Goal: Task Accomplishment & Management: Complete application form

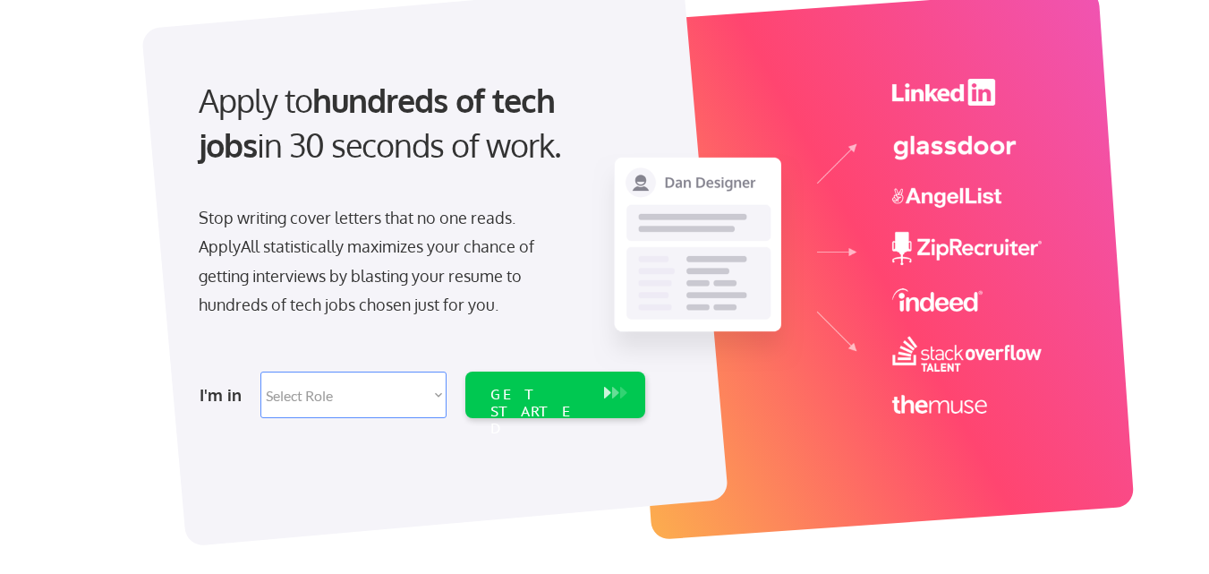
scroll to position [134, 0]
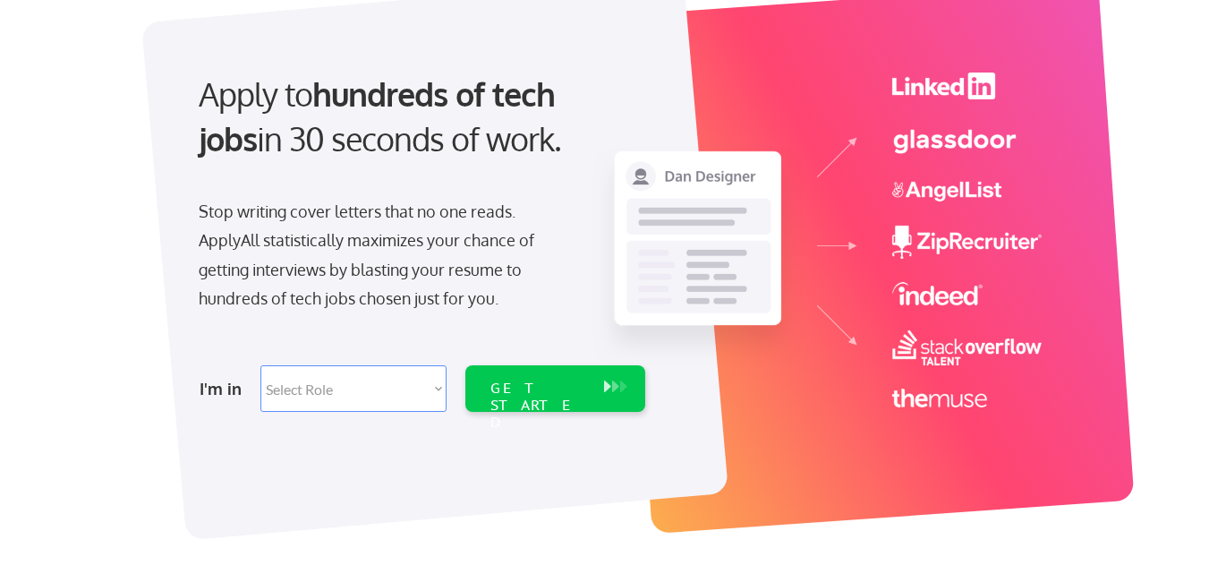
click at [381, 388] on select "Select Role Software Engineering Product Management Customer Success Sales UI/U…" at bounding box center [353, 388] width 186 height 47
select select ""it_security""
click at [260, 365] on select "Select Role Software Engineering Product Management Customer Success Sales UI/U…" at bounding box center [353, 388] width 186 height 47
select select ""it_security""
click at [501, 390] on div "GET STARTED" at bounding box center [538, 406] width 96 height 52
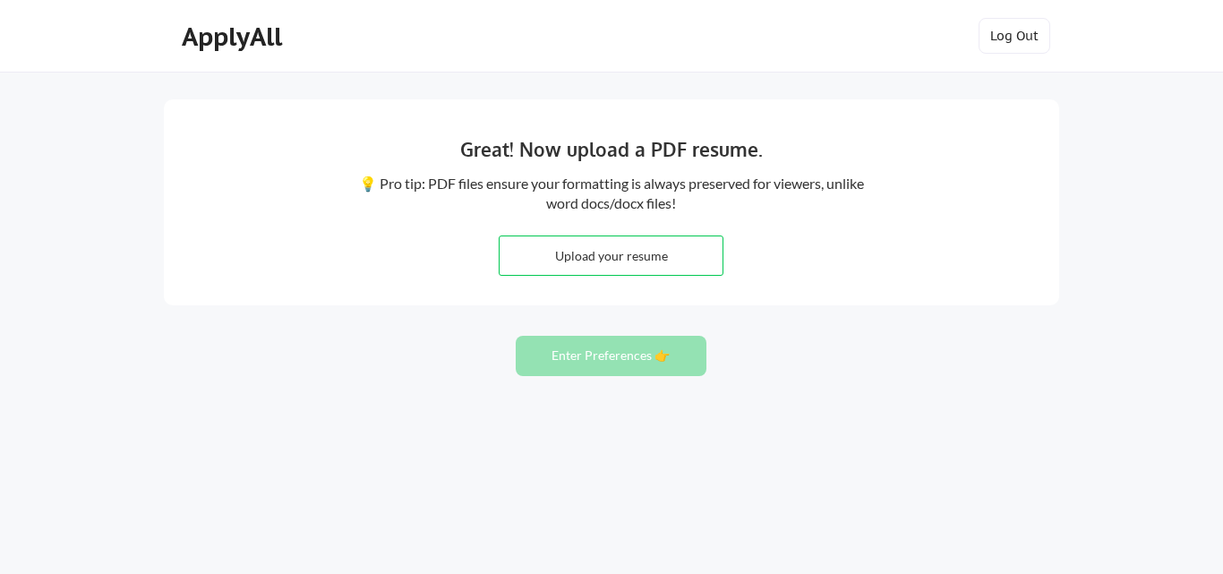
click at [687, 264] on input "file" at bounding box center [610, 255] width 223 height 38
type input "C:\fakepath\[PERSON_NAME].pdf"
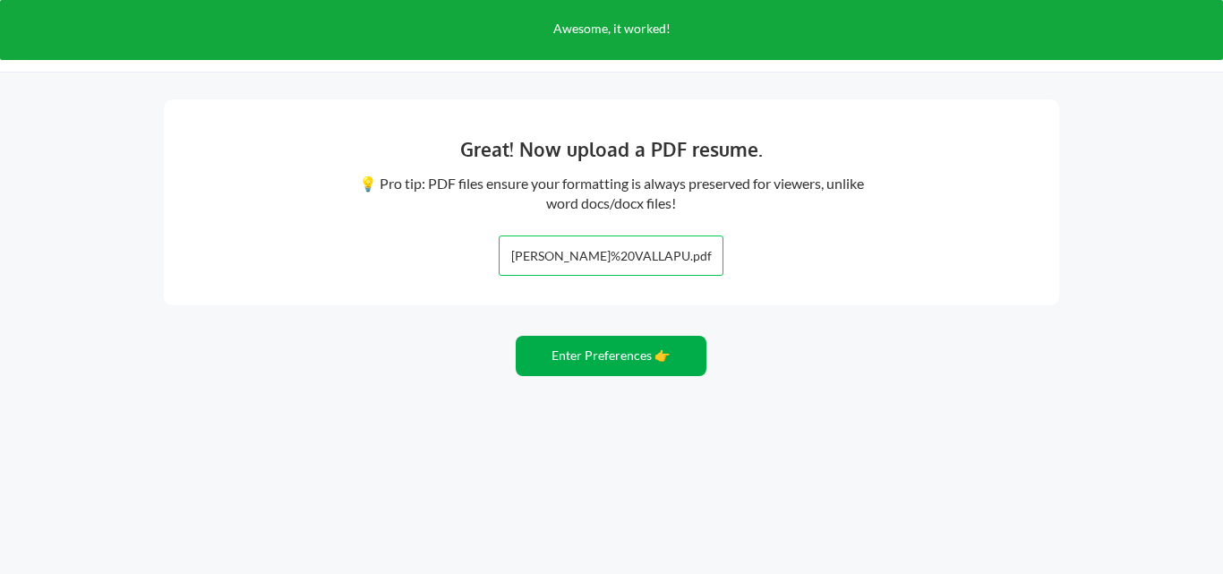
click at [610, 364] on button "Enter Preferences 👉" at bounding box center [611, 356] width 191 height 40
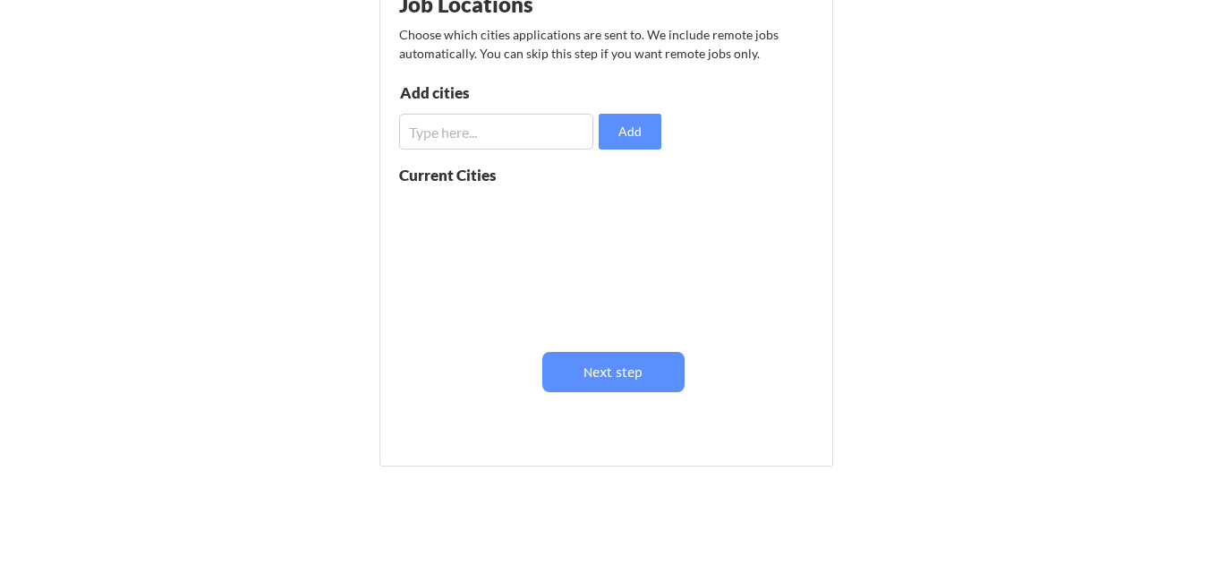
scroll to position [253, 0]
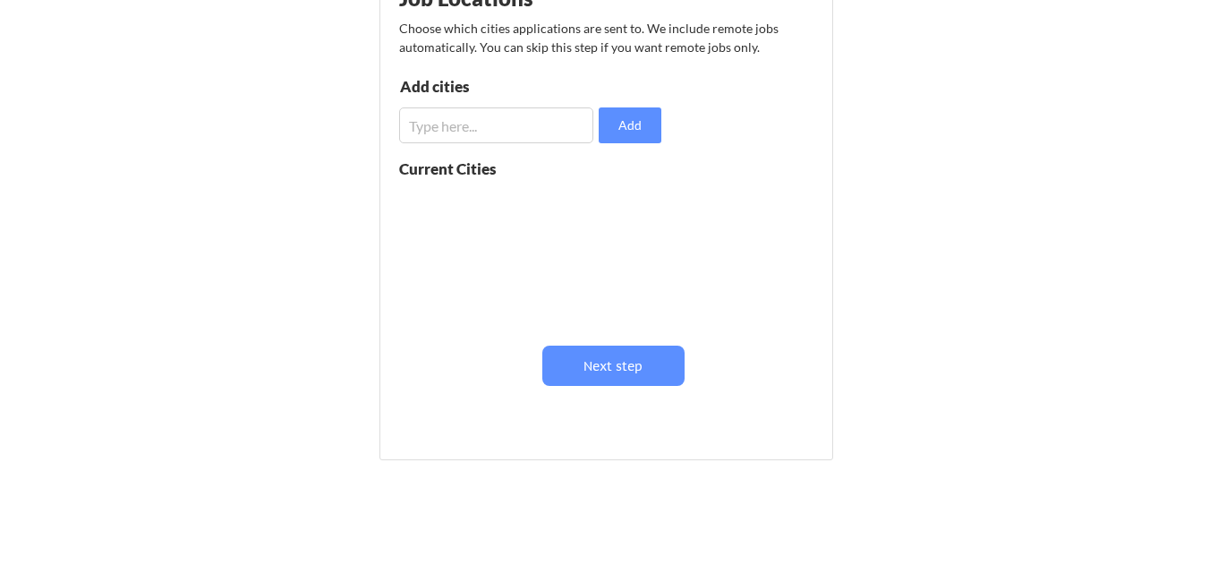
click at [490, 129] on input "input" at bounding box center [496, 125] width 194 height 36
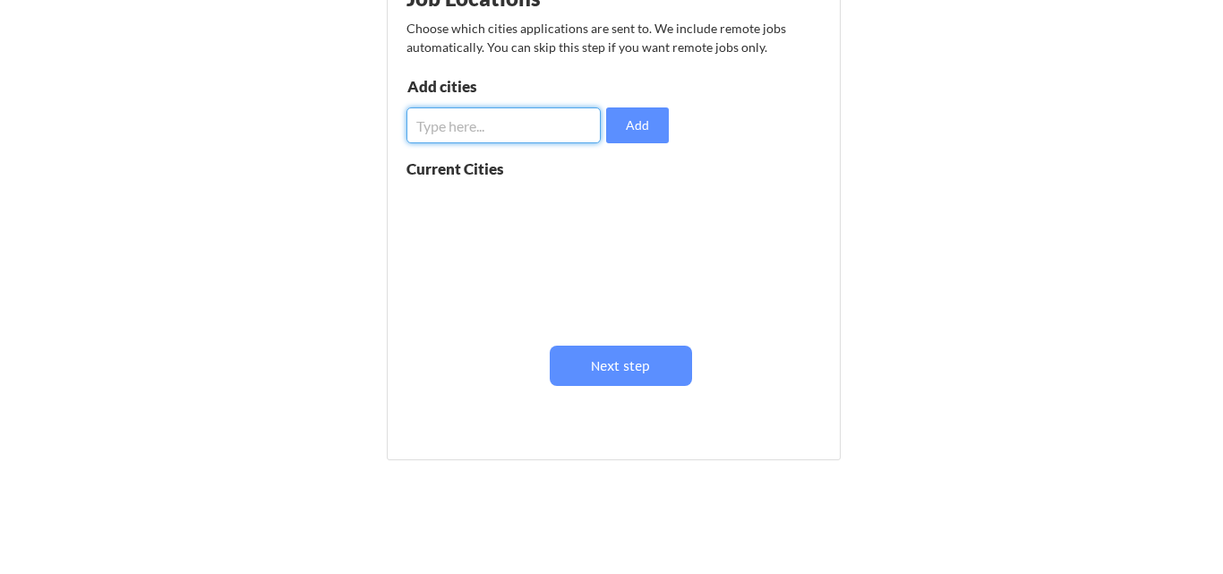
scroll to position [0, 0]
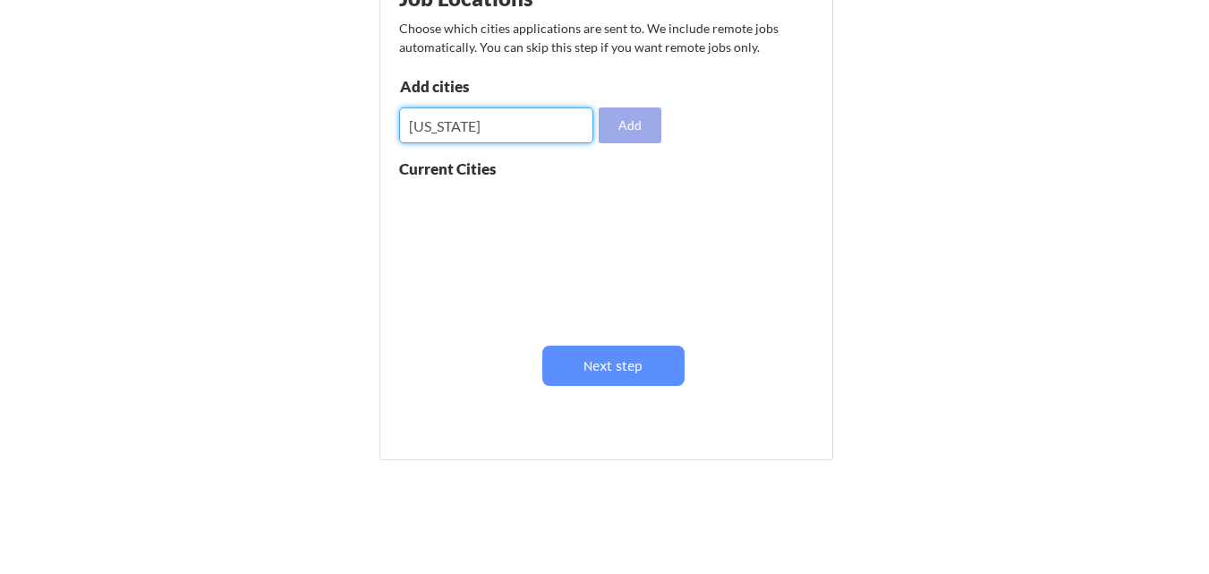
type input "California"
click at [635, 128] on button "Add" at bounding box center [630, 125] width 63 height 36
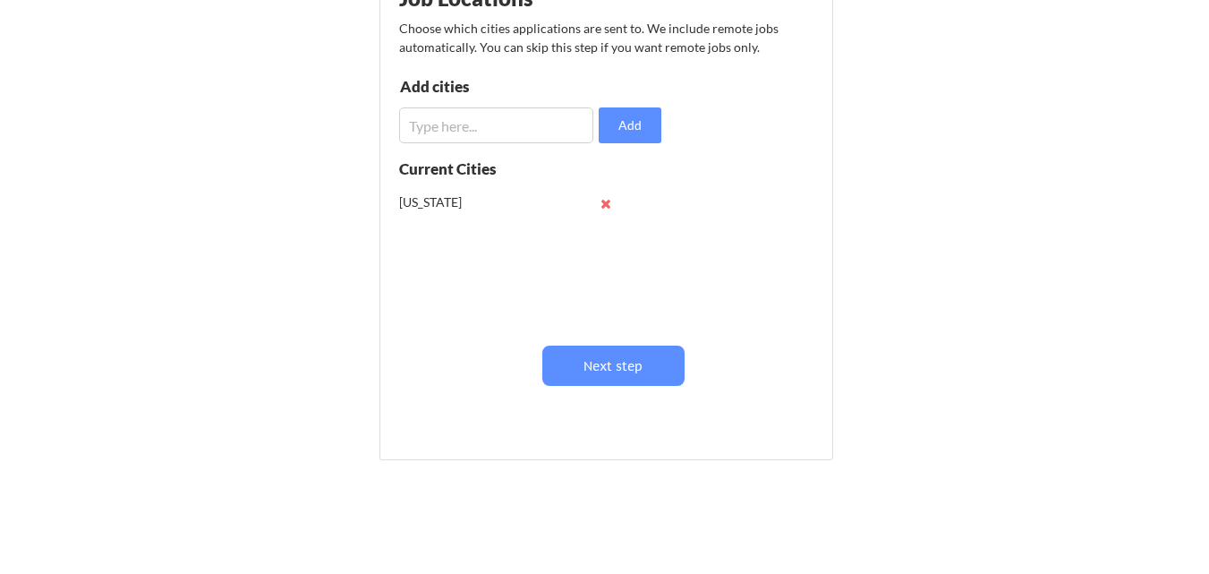
click at [480, 116] on input "input" at bounding box center [496, 125] width 194 height 36
type input "Newyork"
click at [638, 131] on button "Add" at bounding box center [630, 125] width 63 height 36
click at [524, 122] on input "input" at bounding box center [496, 125] width 194 height 36
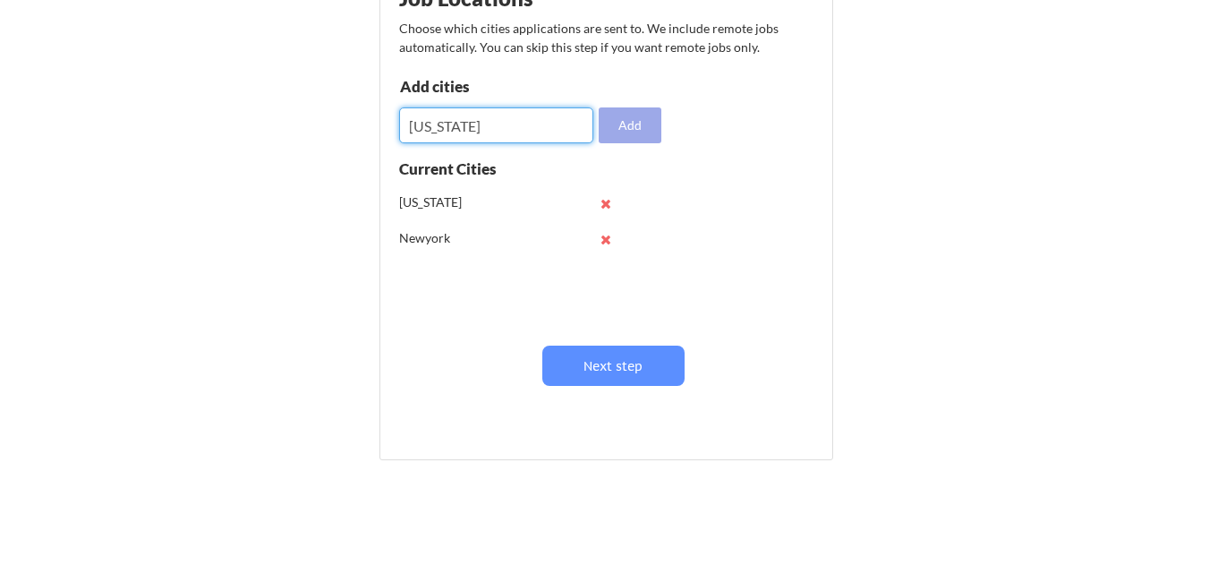
type input "Alabama"
click at [631, 119] on button "Add" at bounding box center [630, 125] width 63 height 36
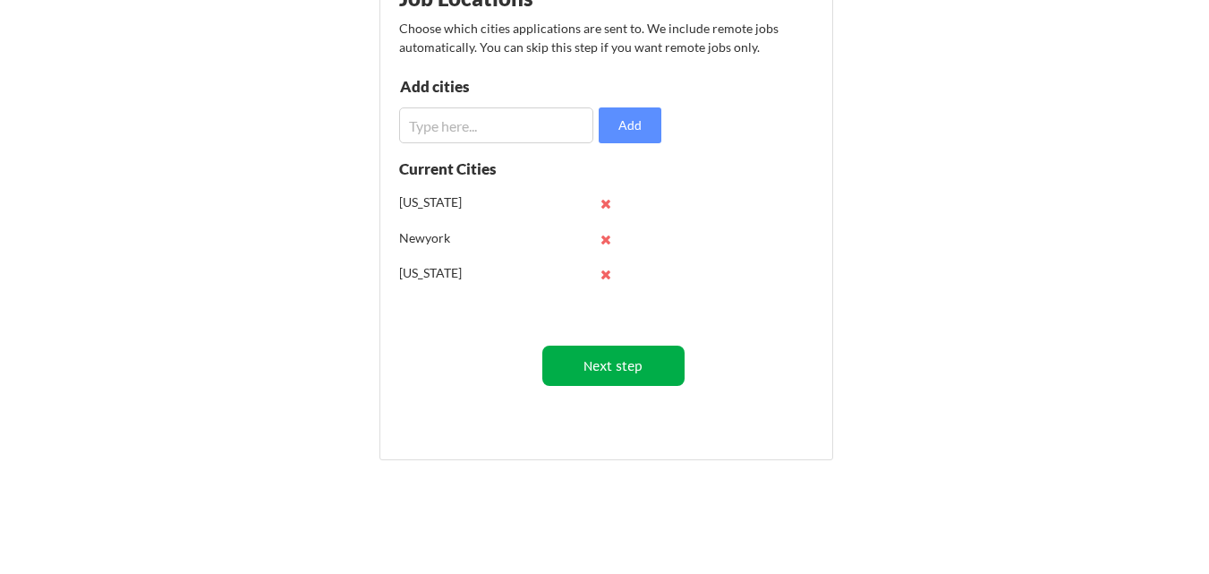
click at [610, 369] on button "Next step" at bounding box center [613, 365] width 142 height 40
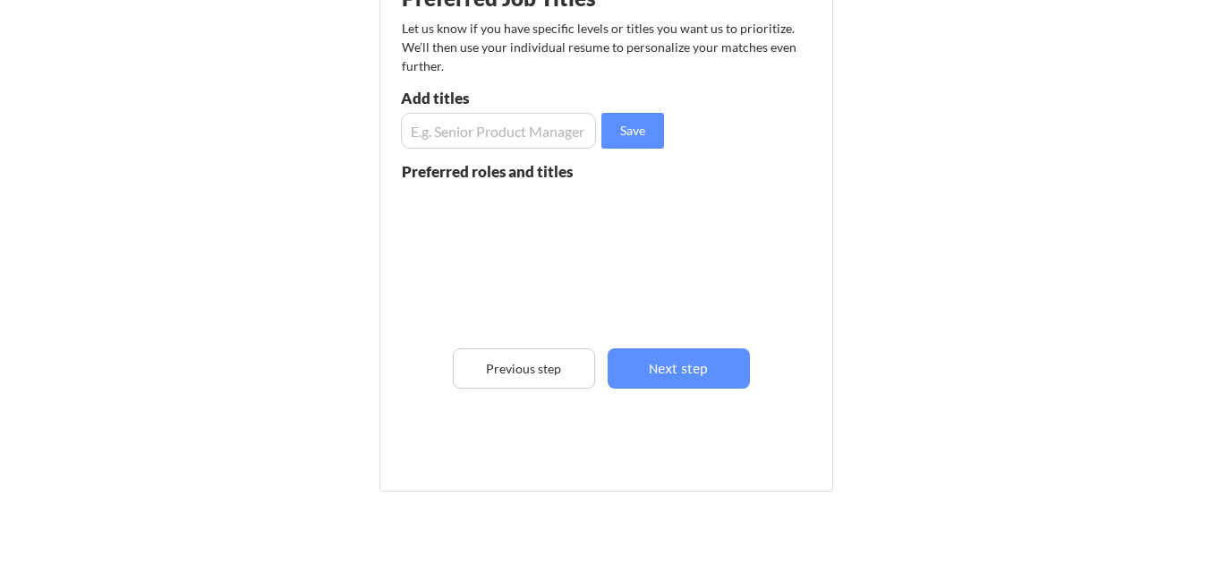
click at [440, 138] on input "input" at bounding box center [498, 131] width 195 height 36
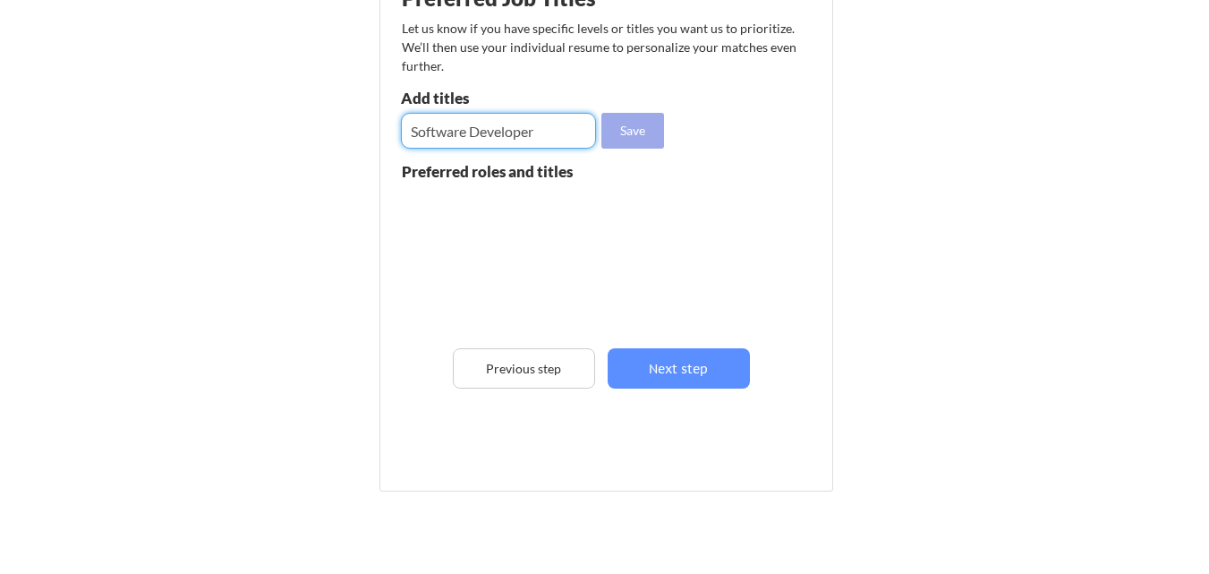
type input "Software Developer"
click at [641, 122] on button "Save" at bounding box center [632, 131] width 63 height 36
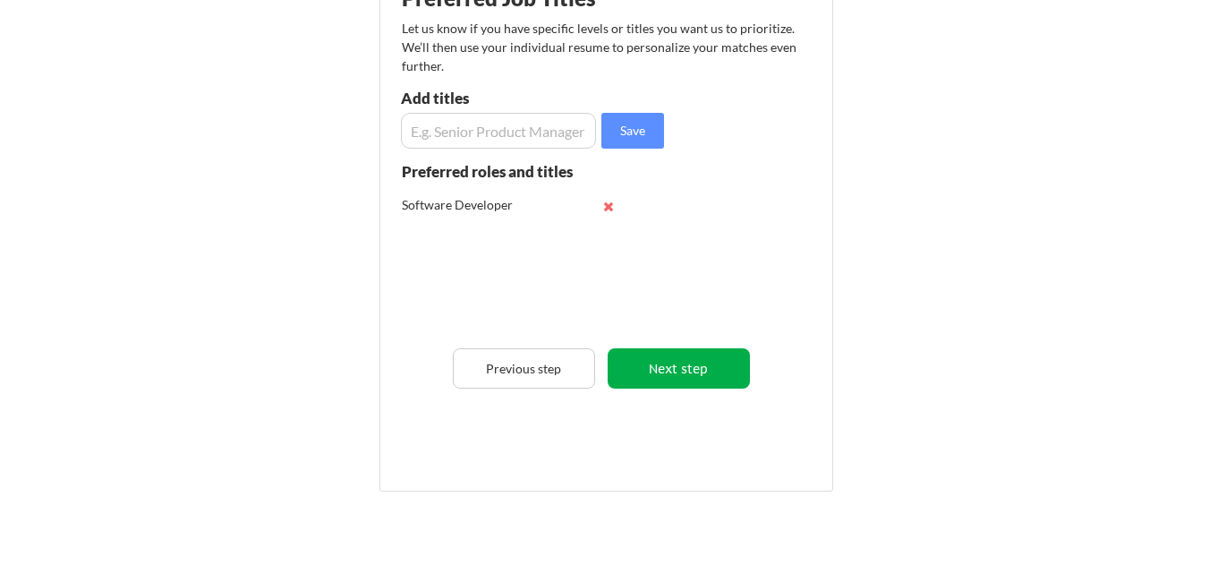
click at [674, 374] on button "Next step" at bounding box center [679, 368] width 142 height 40
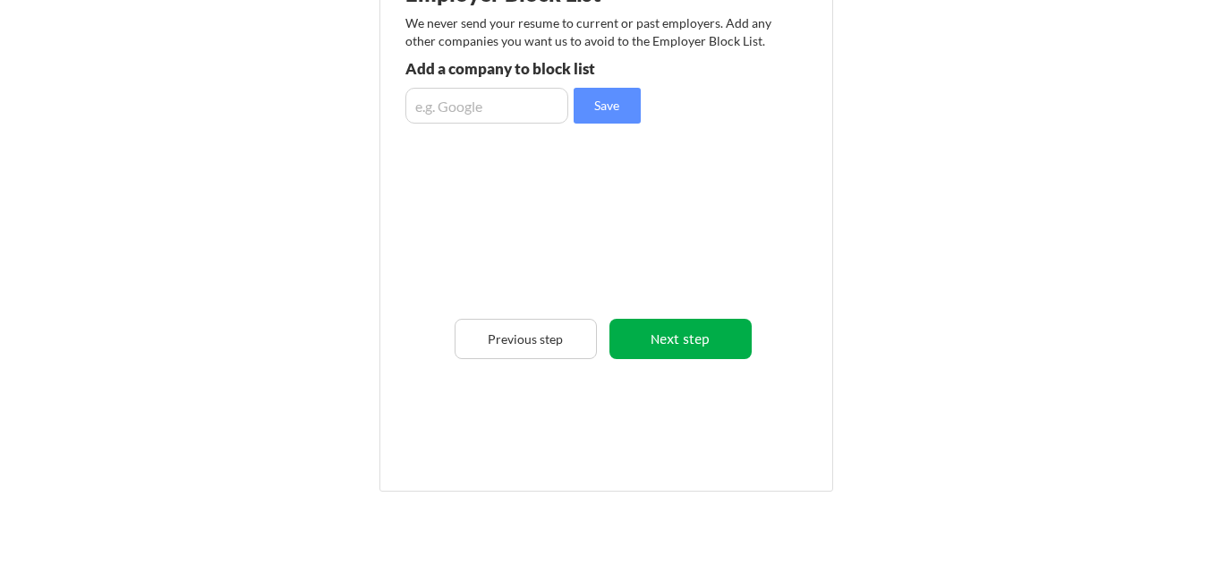
click at [684, 337] on button "Next step" at bounding box center [681, 339] width 142 height 40
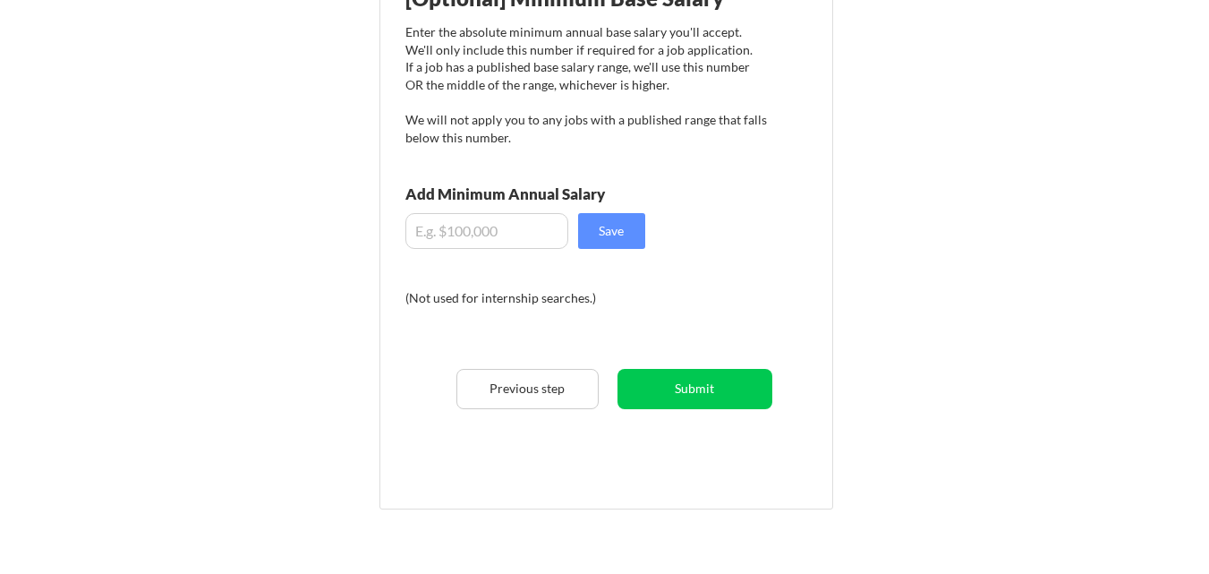
click at [511, 236] on input "input" at bounding box center [486, 231] width 163 height 36
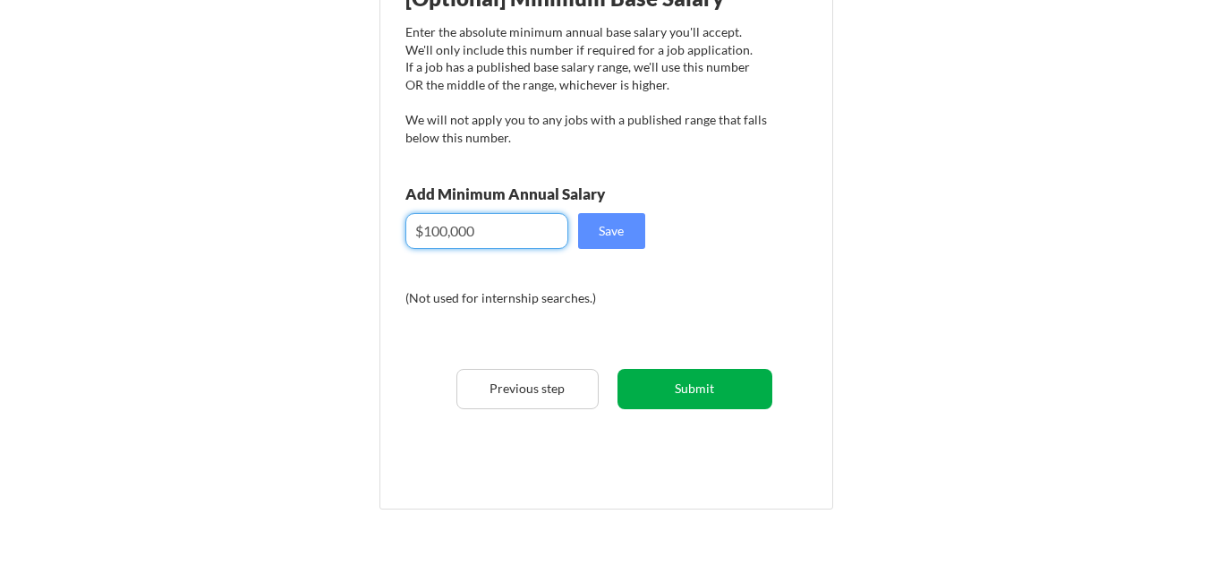
type input "$100,000"
click at [678, 395] on button "Submit" at bounding box center [695, 389] width 155 height 40
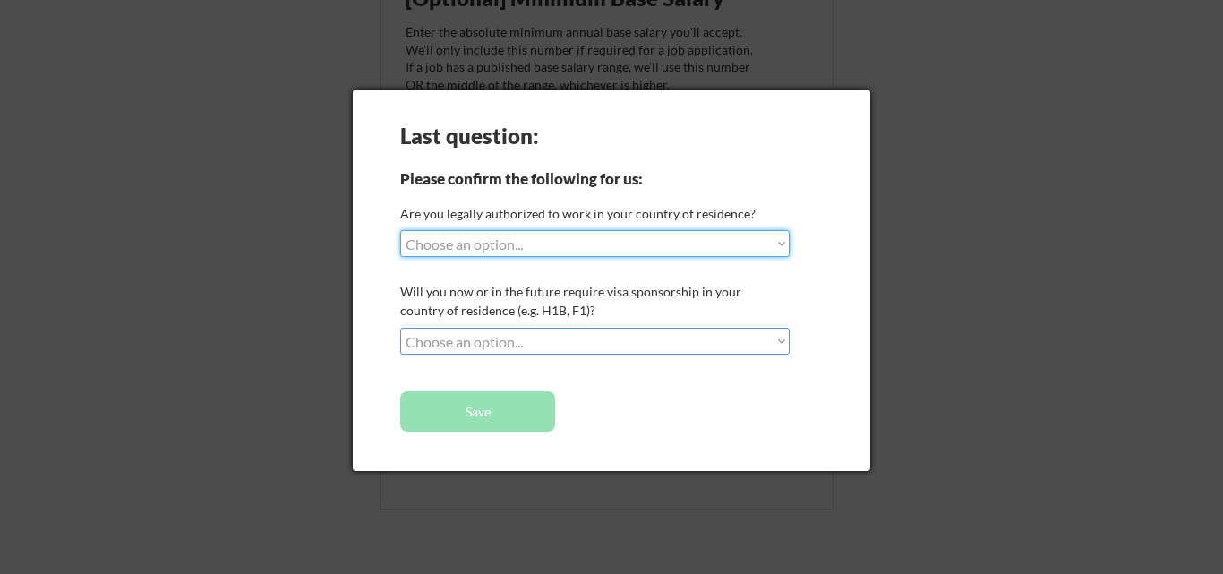
click at [621, 267] on div "Last question: Please confirm the following for us: Are you legally authorized …" at bounding box center [611, 280] width 517 height 381
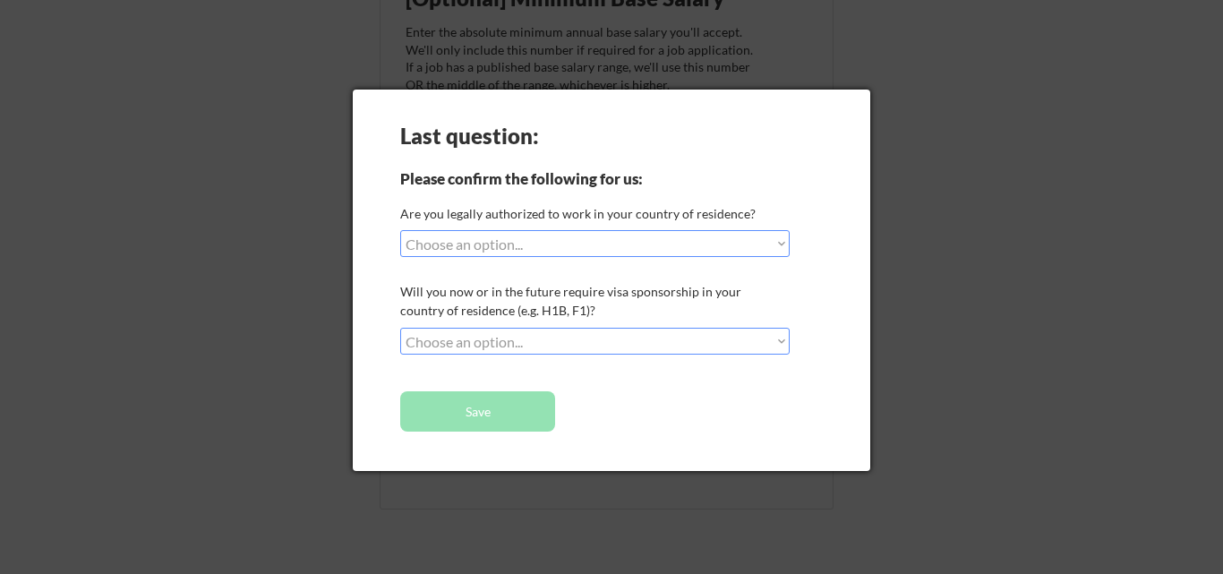
click at [617, 238] on select "Choose an option... Yes, I am a US Citizen Yes, I am a Canadian Citizen Yes, I …" at bounding box center [594, 243] width 389 height 27
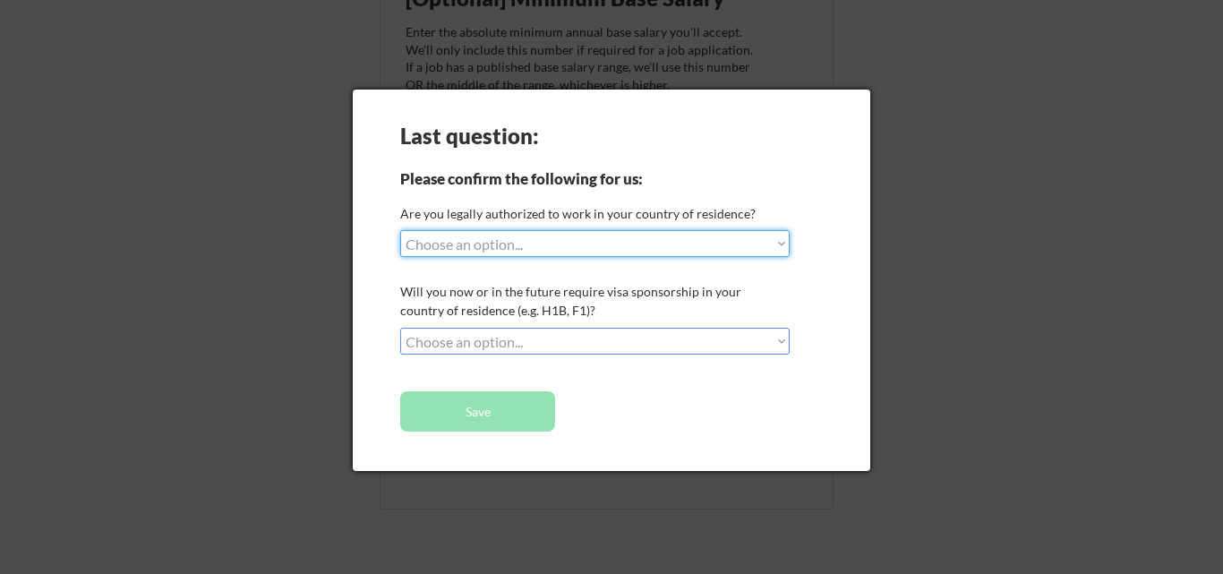
select select ""yes__i_am_here_on_a_visa__h1b__opt__etc__""
click at [400, 230] on select "Choose an option... Yes, I am a US Citizen Yes, I am a Canadian Citizen Yes, I …" at bounding box center [594, 243] width 389 height 27
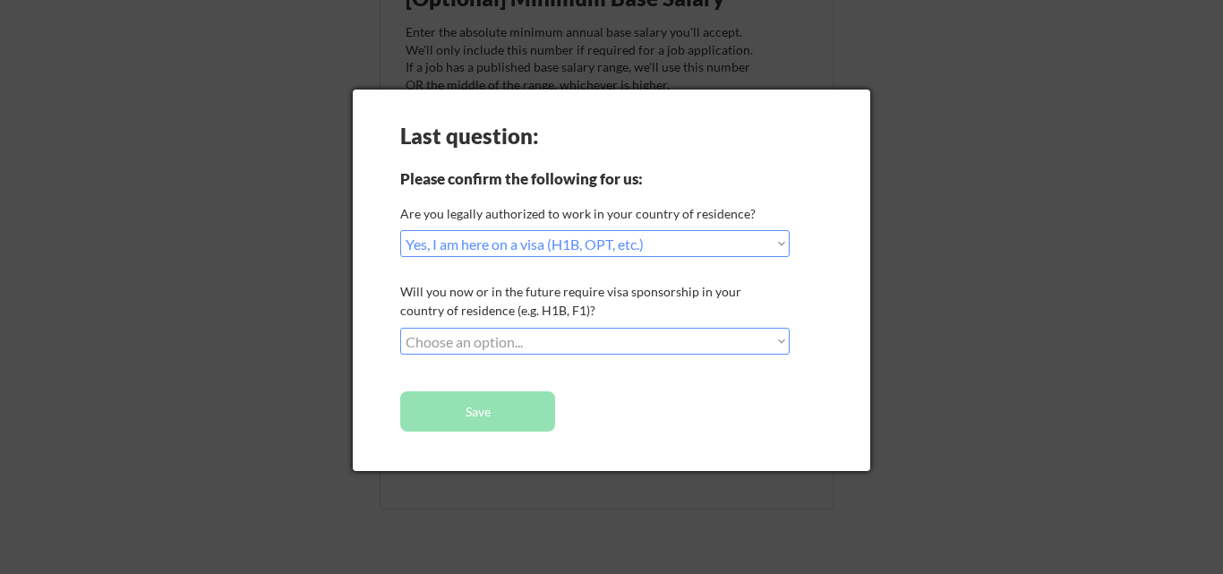
click at [605, 336] on select "Choose an option... No, I will not need sponsorship Yes, I will need sponsorship" at bounding box center [594, 341] width 389 height 27
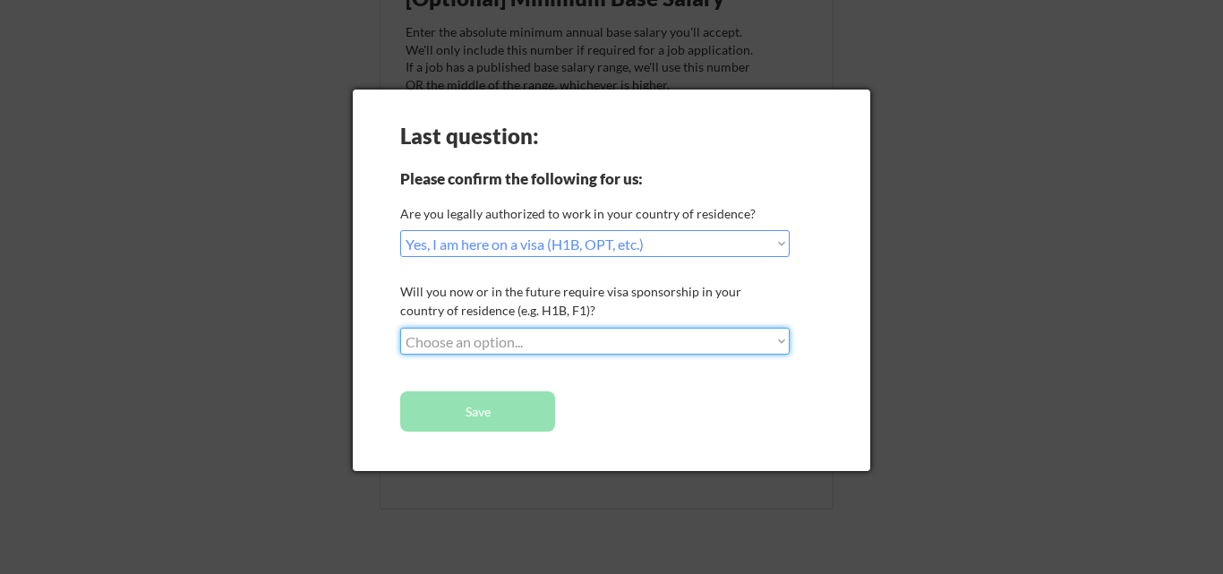
select select ""yes__i_will_need_sponsorship""
click at [400, 328] on select "Choose an option... No, I will not need sponsorship Yes, I will need sponsorship" at bounding box center [594, 341] width 389 height 27
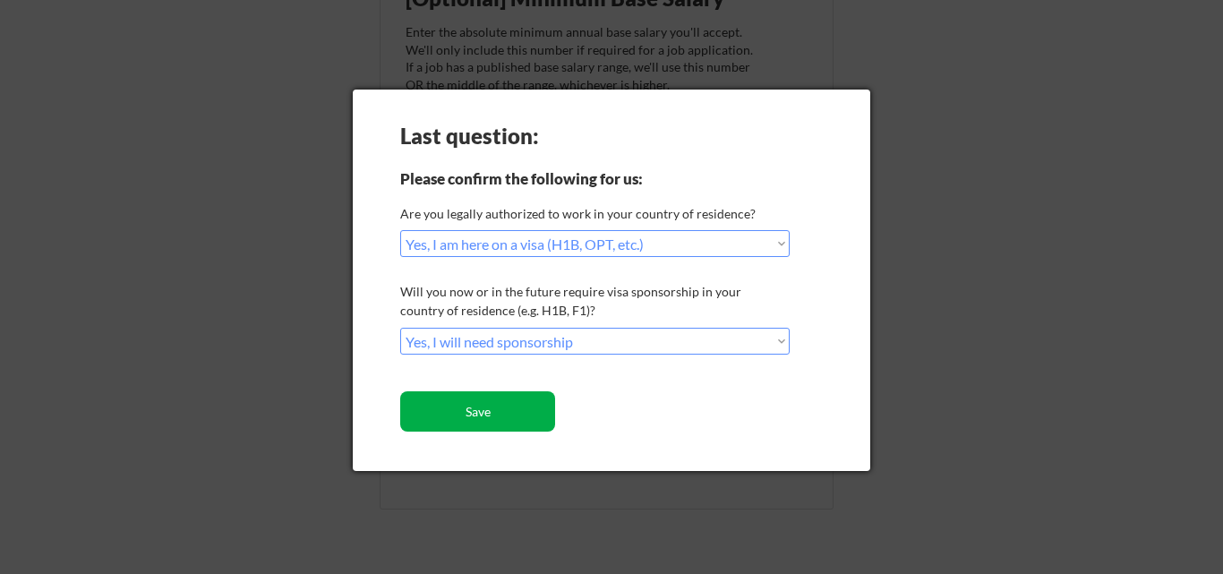
click at [490, 425] on button "Save" at bounding box center [477, 411] width 155 height 40
